Goal: Check status: Check status

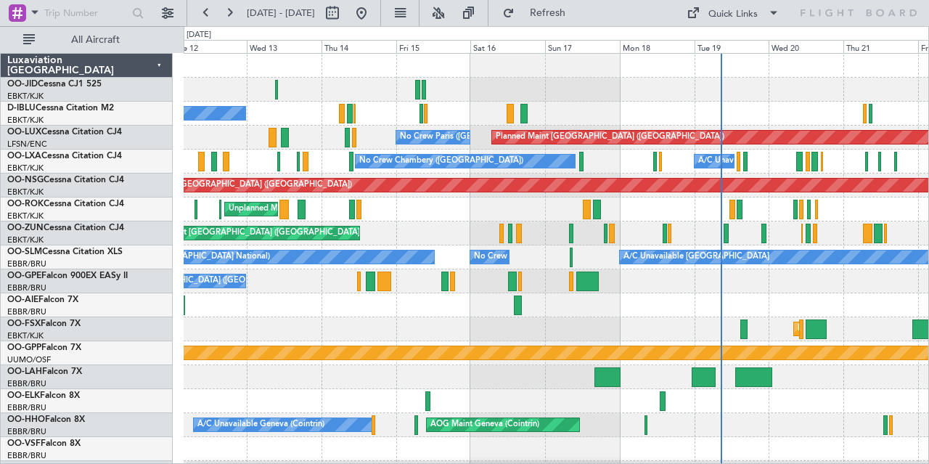
click at [549, 88] on div "No Crew [GEOGRAPHIC_DATA] ([GEOGRAPHIC_DATA] National) Planned Maint [GEOGRAPHI…" at bounding box center [557, 329] width 746 height 551
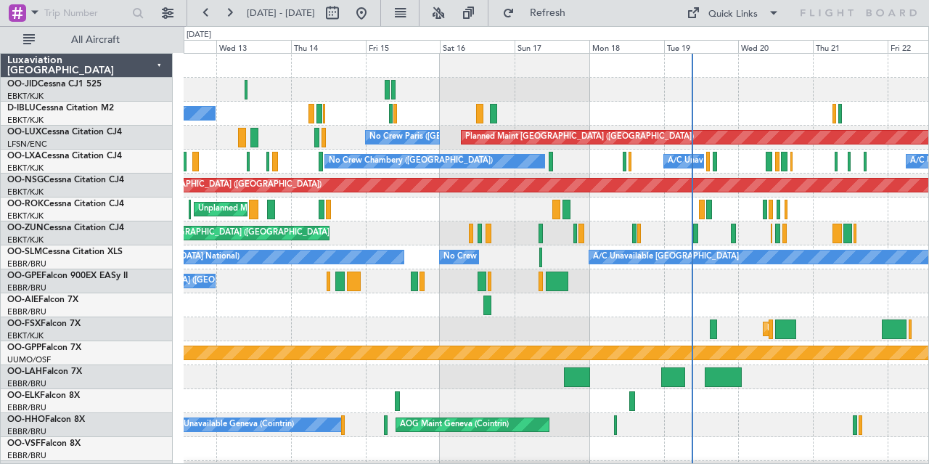
click at [603, 287] on div "No Crew [GEOGRAPHIC_DATA] ([GEOGRAPHIC_DATA] National)" at bounding box center [557, 281] width 746 height 24
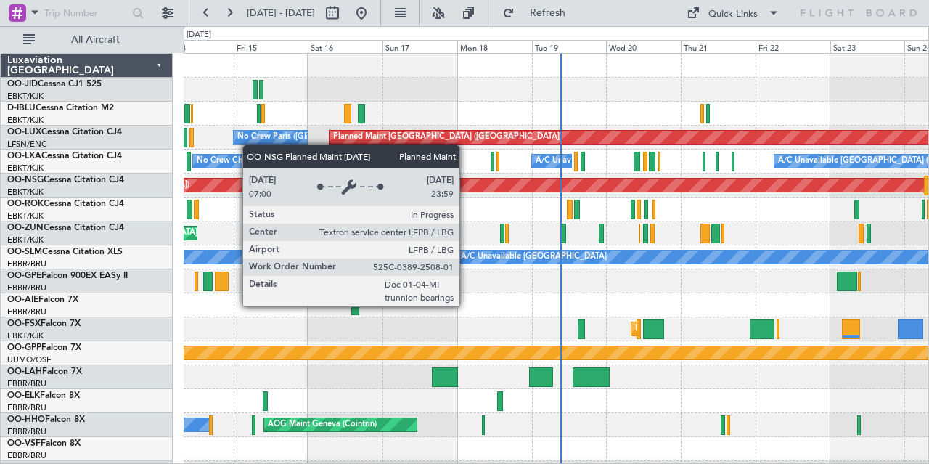
click at [623, 184] on div "Planned Maint [GEOGRAPHIC_DATA] ([GEOGRAPHIC_DATA])" at bounding box center [468, 185] width 1022 height 13
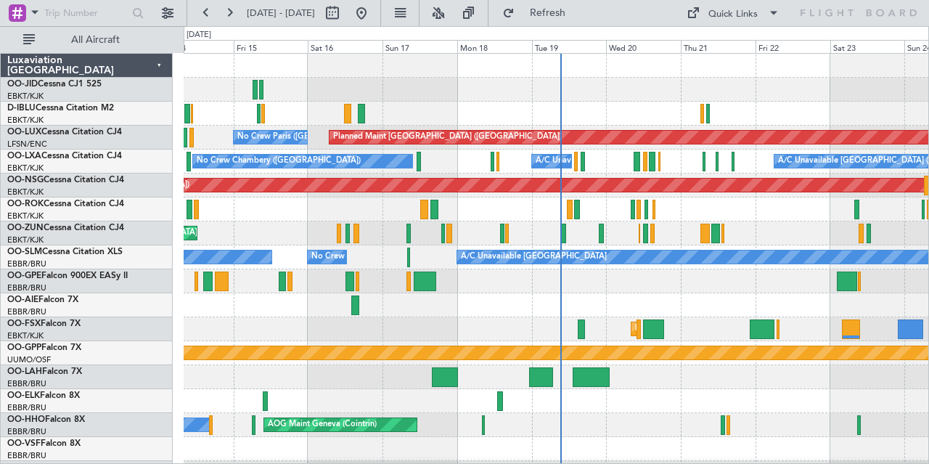
click at [579, 198] on div "No Crew [GEOGRAPHIC_DATA] ([GEOGRAPHIC_DATA] National) Planned Maint [GEOGRAPHI…" at bounding box center [557, 329] width 746 height 551
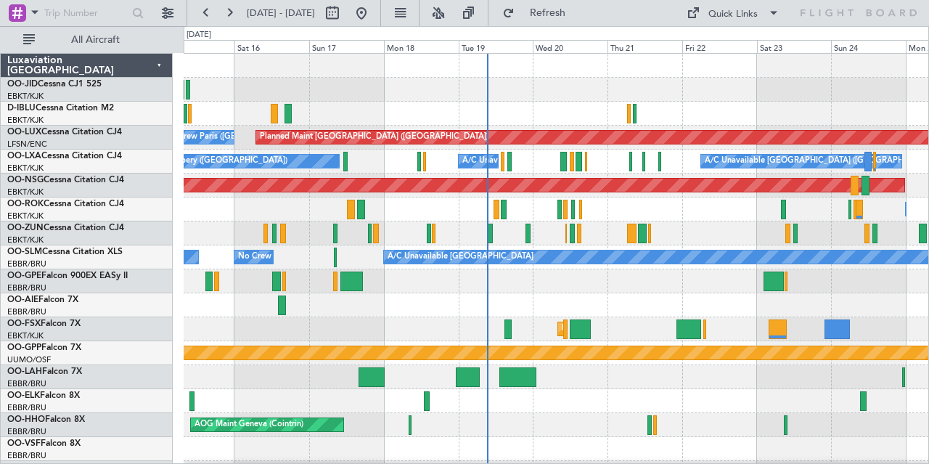
click at [730, 107] on div "No Crew [GEOGRAPHIC_DATA] ([GEOGRAPHIC_DATA] National) Planned Maint [GEOGRAPHI…" at bounding box center [557, 329] width 746 height 551
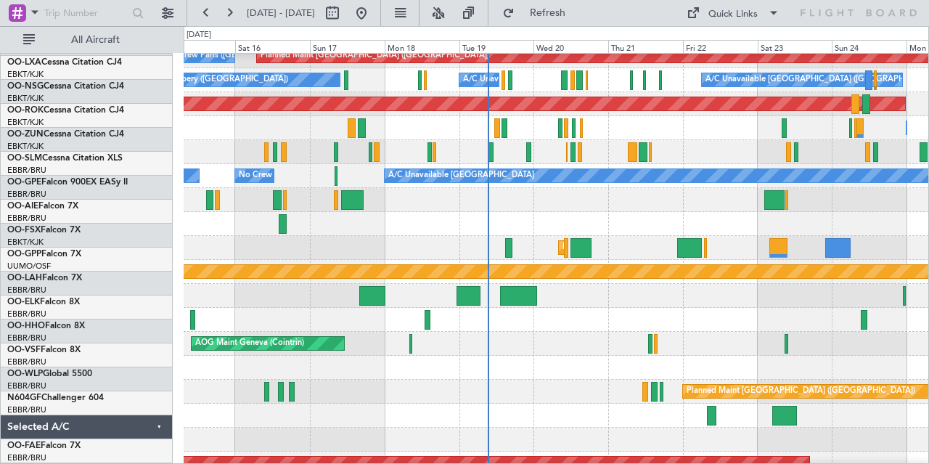
click at [563, 356] on div at bounding box center [557, 368] width 746 height 24
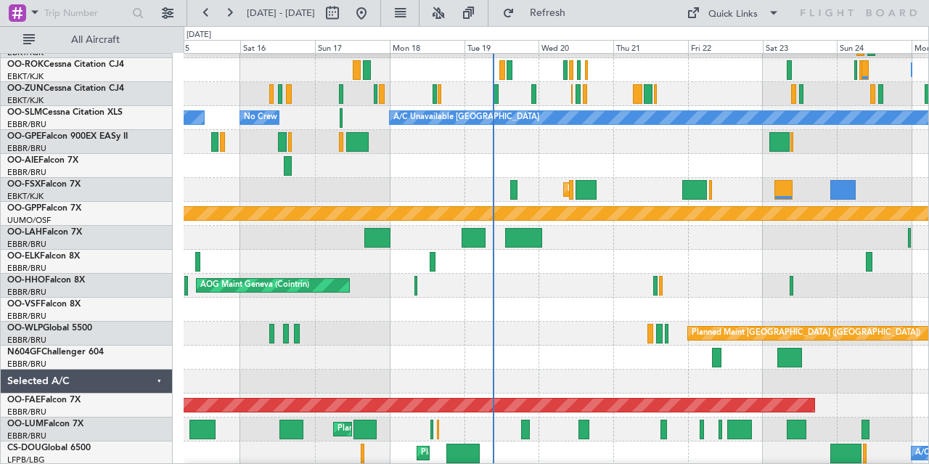
scroll to position [139, 0]
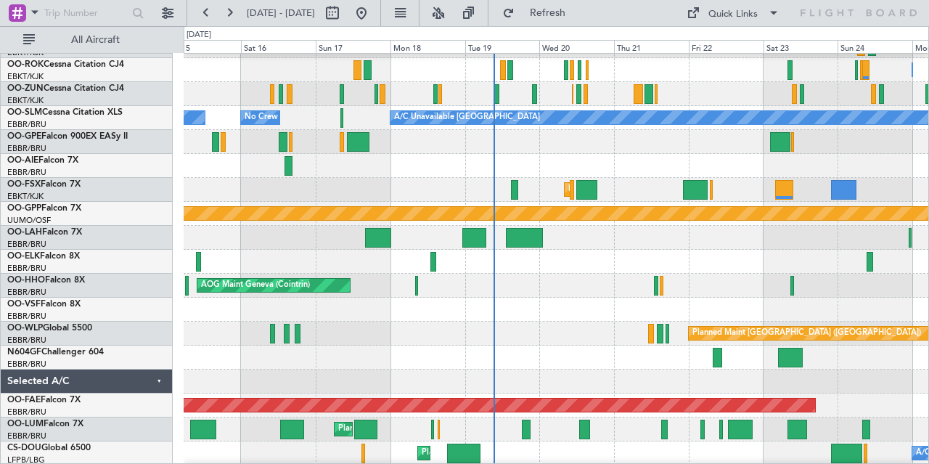
click at [510, 304] on div "Planned Maint [GEOGRAPHIC_DATA] ([GEOGRAPHIC_DATA]) Owner [GEOGRAPHIC_DATA]-[GE…" at bounding box center [557, 189] width 746 height 551
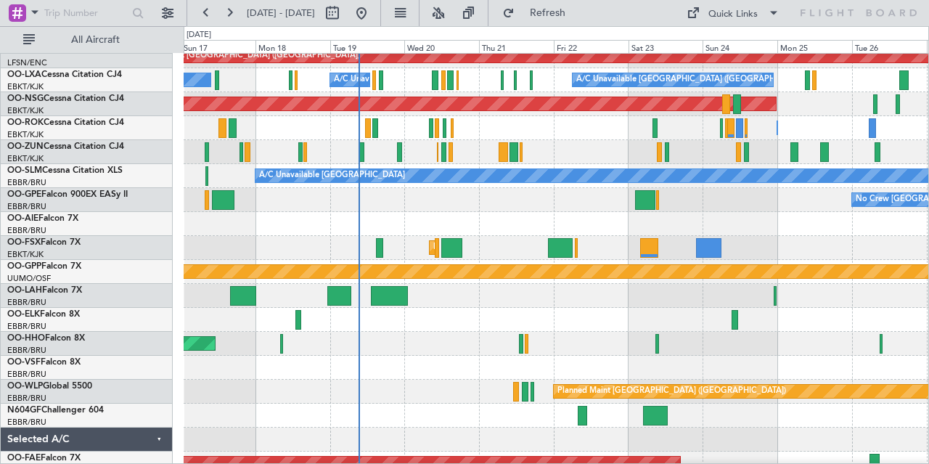
scroll to position [80, 0]
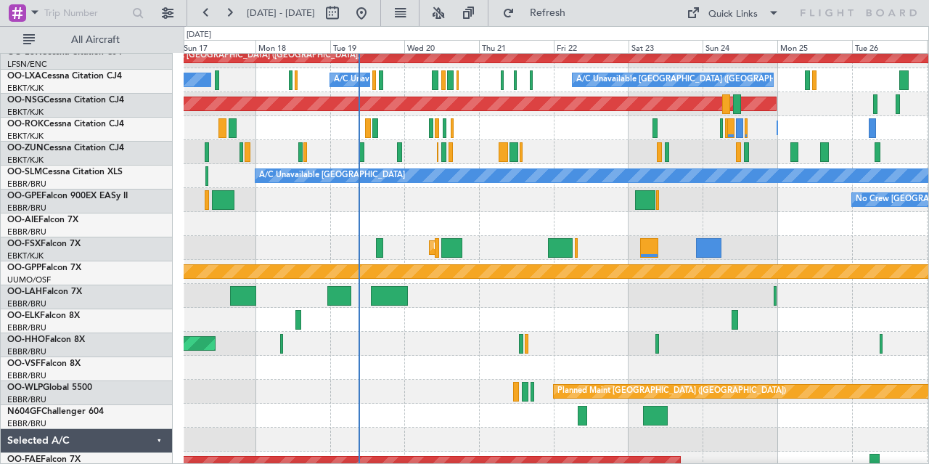
click at [516, 203] on div "No Crew [GEOGRAPHIC_DATA] ([GEOGRAPHIC_DATA] National) Planned Maint [GEOGRAPHI…" at bounding box center [557, 200] width 746 height 24
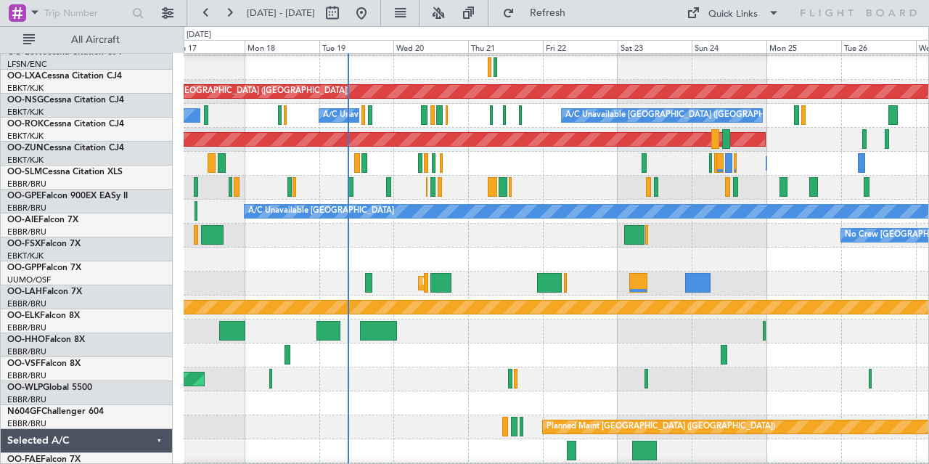
scroll to position [44, 0]
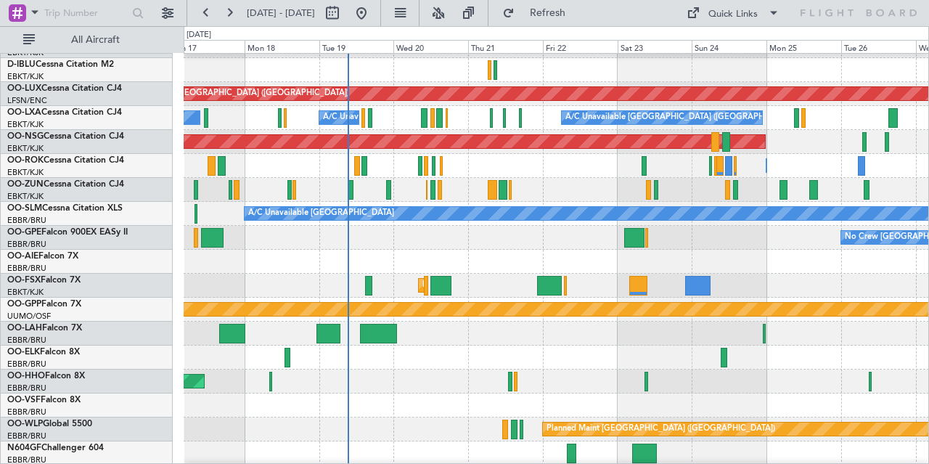
click at [330, 248] on div "No Crew [GEOGRAPHIC_DATA] ([GEOGRAPHIC_DATA] National) Planned Maint [GEOGRAPHI…" at bounding box center [557, 238] width 746 height 24
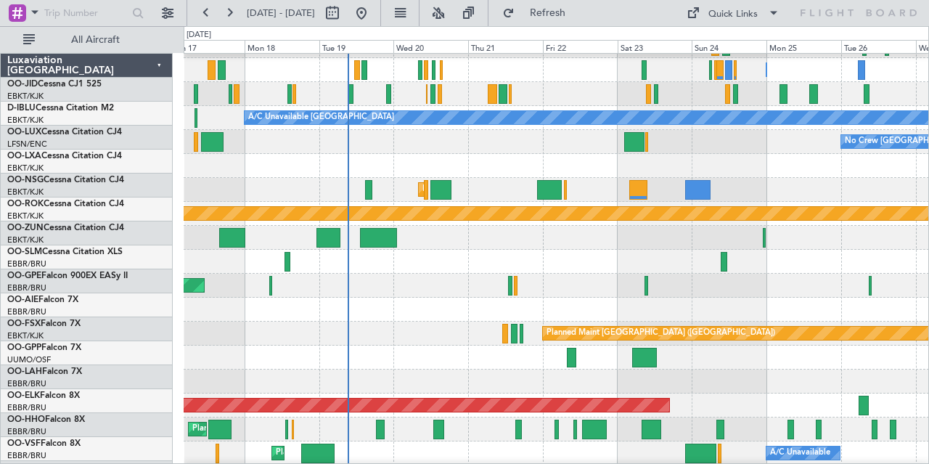
scroll to position [139, 0]
